Goal: Find contact information: Find contact information

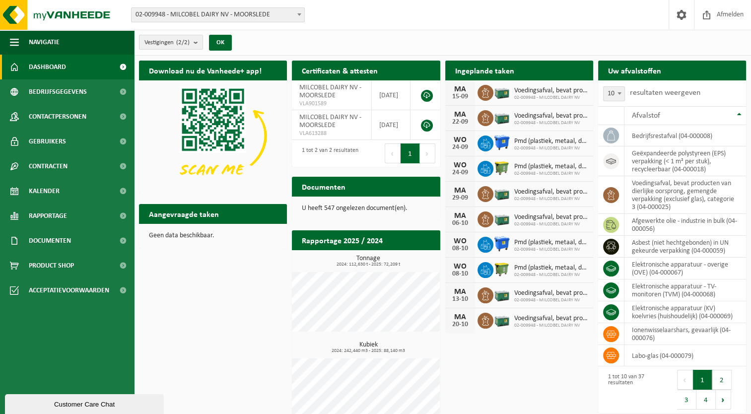
click at [227, 23] on div "Vestiging: 02-009948 - MILCOBEL DAIRY NV - MOORSLEDE 10-814518 - BELGOMILK MOOR…" at bounding box center [375, 15] width 751 height 30
click at [232, 18] on span "02-009948 - MILCOBEL DAIRY NV - MOORSLEDE" at bounding box center [218, 15] width 173 height 14
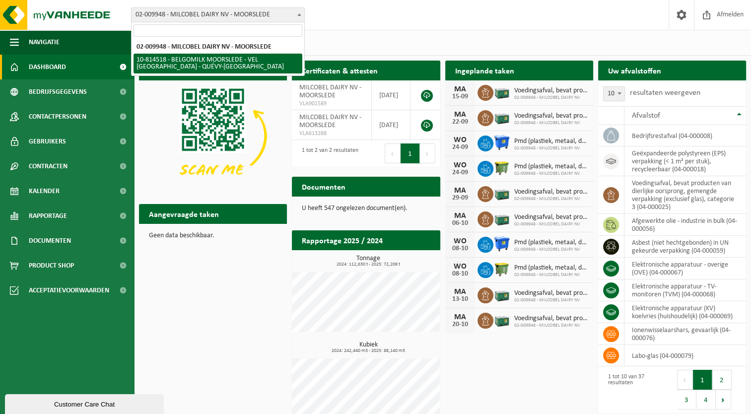
select select "37621"
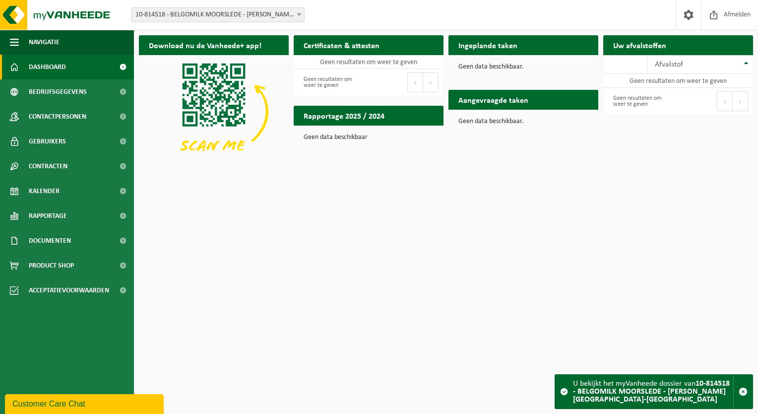
click at [251, 20] on span "10-814518 - BELGOMILK MOORSLEDE - [PERSON_NAME][GEOGRAPHIC_DATA]-[GEOGRAPHIC_DA…" at bounding box center [218, 15] width 173 height 14
select select "1949"
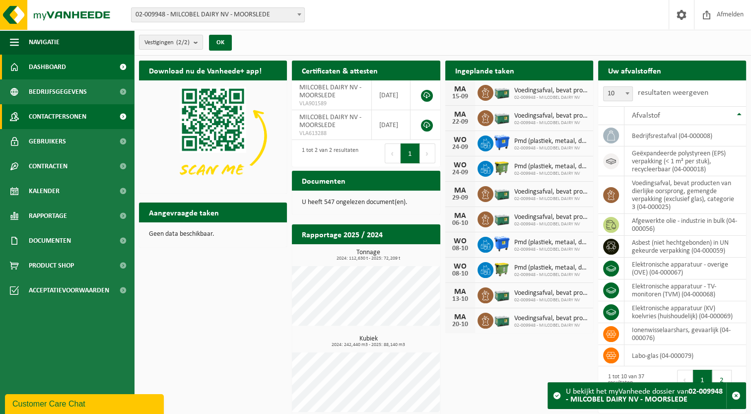
click at [38, 112] on span "Contactpersonen" at bounding box center [58, 116] width 58 height 25
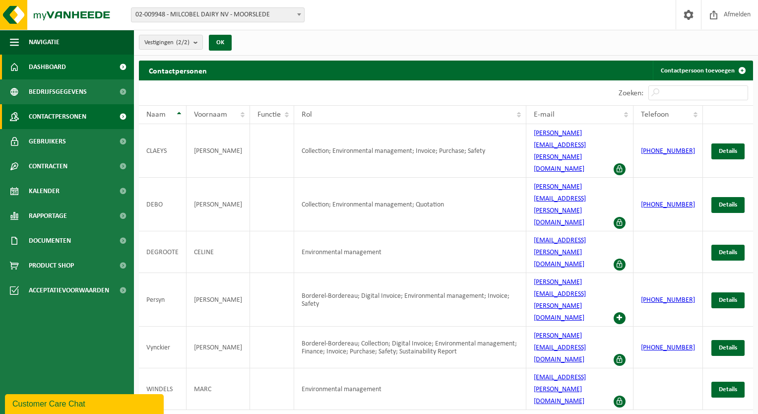
click at [32, 62] on span "Dashboard" at bounding box center [47, 67] width 37 height 25
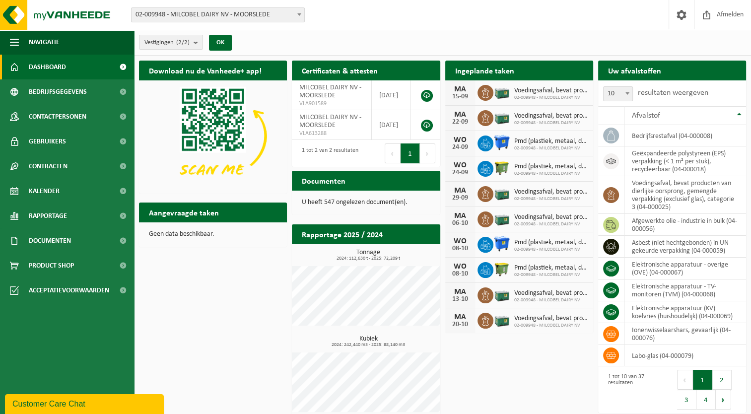
click at [77, 71] on link "Dashboard" at bounding box center [67, 67] width 134 height 25
click at [392, 21] on div "Vestiging: 02-009948 - MILCOBEL DAIRY NV - MOORSLEDE 10-814518 - BELGOMILK MOOR…" at bounding box center [375, 15] width 751 height 30
click at [393, 11] on div "Vestiging: 02-009948 - MILCOBEL DAIRY NV - MOORSLEDE 10-814518 - BELGOMILK MOOR…" at bounding box center [375, 15] width 751 height 30
